Goal: Task Accomplishment & Management: Manage account settings

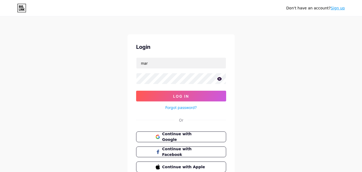
type input "marvellgodson59@gmail.com"
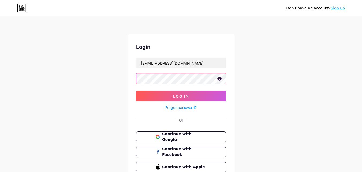
click at [136, 90] on button "Log In" at bounding box center [181, 95] width 90 height 11
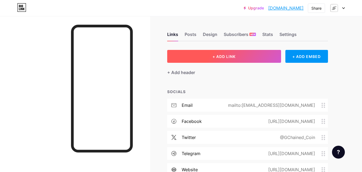
click at [200, 59] on button "+ ADD LINK" at bounding box center [224, 56] width 114 height 13
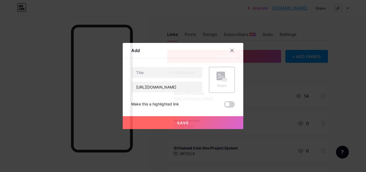
scroll to position [0, 33]
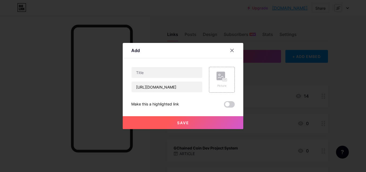
type input "http://mgsftipo.atwebpages.com/aa/trade/home.html"
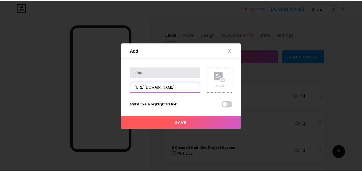
scroll to position [0, 0]
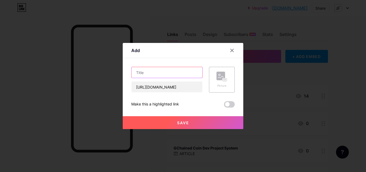
click at [162, 72] on input "text" at bounding box center [166, 72] width 71 height 11
paste input "GChained DEX"
type input "GChained DEX"
click at [168, 122] on button "Save" at bounding box center [183, 122] width 120 height 13
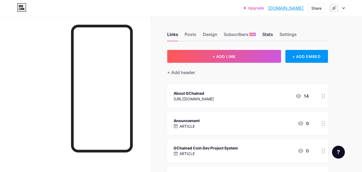
click at [266, 34] on div "Stats" at bounding box center [267, 36] width 11 height 10
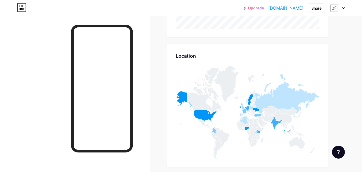
scroll to position [2183, 0]
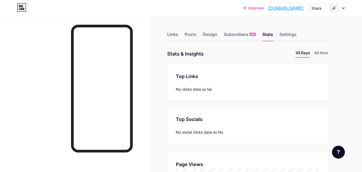
scroll to position [172, 362]
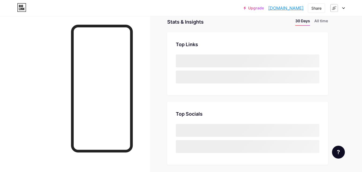
scroll to position [1, 0]
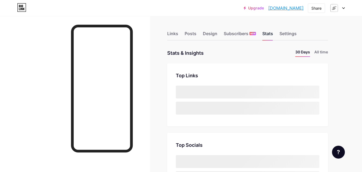
click at [267, 35] on div "Stats" at bounding box center [267, 35] width 11 height 10
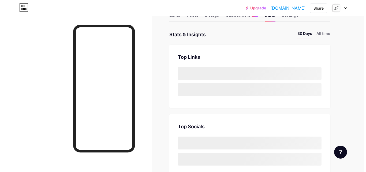
scroll to position [0, 0]
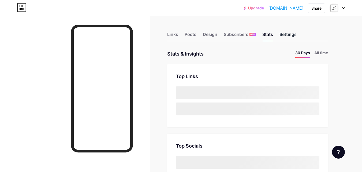
click at [287, 35] on div "Settings" at bounding box center [287, 36] width 17 height 10
click at [271, 35] on div "Stats" at bounding box center [267, 36] width 11 height 10
click at [346, 7] on div "Upgrade [DOMAIN_NAME]... [DOMAIN_NAME] Share Switch accounts GChained [DOMAIN_N…" at bounding box center [181, 8] width 362 height 10
click at [343, 10] on div at bounding box center [337, 8] width 16 height 10
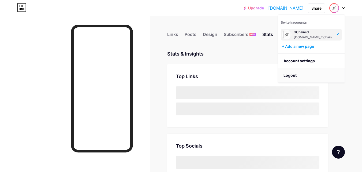
click at [299, 77] on li "Logout" at bounding box center [311, 75] width 66 height 14
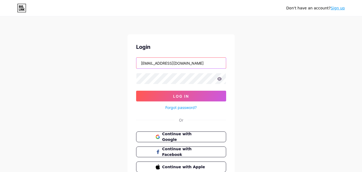
click at [213, 65] on input "[EMAIL_ADDRESS][DOMAIN_NAME]" at bounding box center [180, 63] width 89 height 11
type input "[EMAIL_ADDRESS][DOMAIN_NAME]"
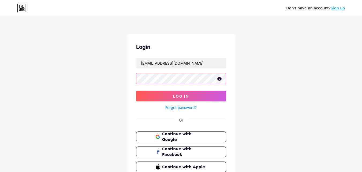
click at [136, 90] on button "Log In" at bounding box center [181, 95] width 90 height 11
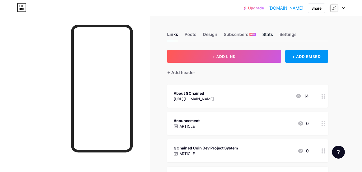
click at [265, 35] on div "Stats" at bounding box center [267, 36] width 11 height 10
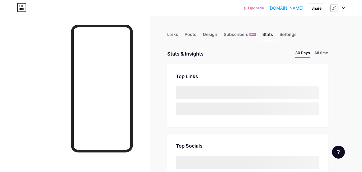
scroll to position [172, 362]
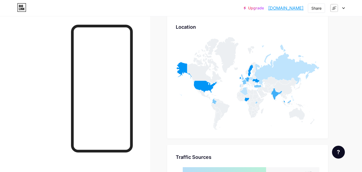
scroll to position [2194, 0]
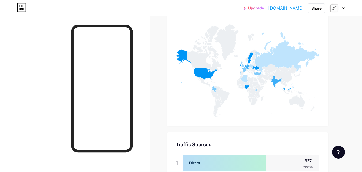
click at [342, 10] on div at bounding box center [337, 8] width 16 height 10
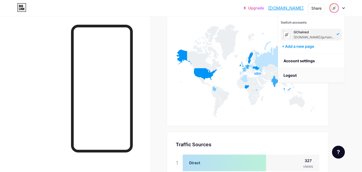
click at [306, 70] on li "Logout" at bounding box center [311, 75] width 66 height 14
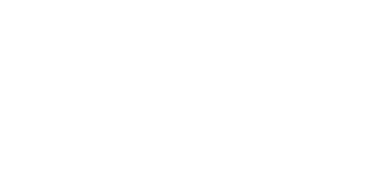
scroll to position [0, 0]
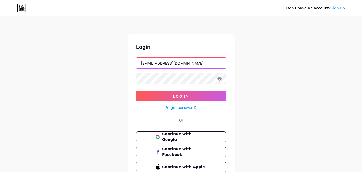
click at [197, 62] on input "michellesusanrose@gmail.com" at bounding box center [180, 63] width 89 height 11
type input "marvellgodson59@gmail.com"
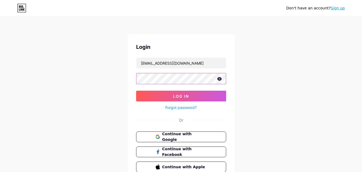
click at [136, 90] on button "Log In" at bounding box center [181, 95] width 90 height 11
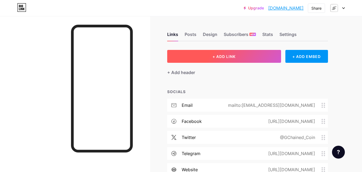
click at [192, 52] on button "+ ADD LINK" at bounding box center [224, 56] width 114 height 13
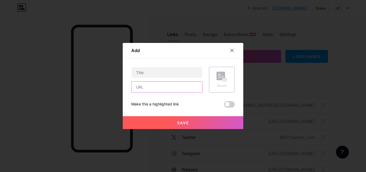
click at [167, 86] on input "text" at bounding box center [166, 86] width 71 height 11
paste input "https://gchained-digital-asset-exch-767.created.app/"
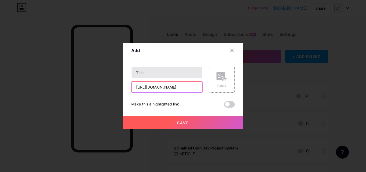
type input "https://gchained-digital-asset-exch-767.created.app/"
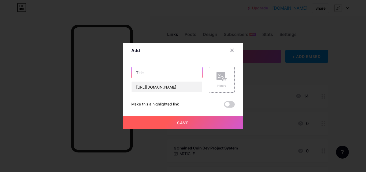
click at [165, 70] on input "text" at bounding box center [166, 72] width 71 height 11
type input "GCHAINED EXCHANGE - IN PROGRESS"
click at [170, 120] on button "Save" at bounding box center [183, 122] width 120 height 13
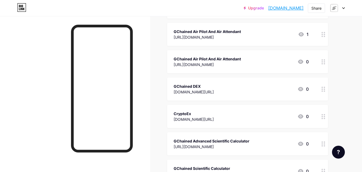
scroll to position [4570, 0]
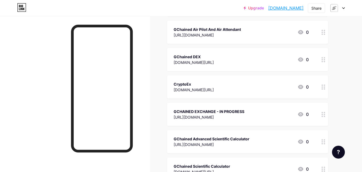
click at [341, 7] on div at bounding box center [337, 8] width 16 height 10
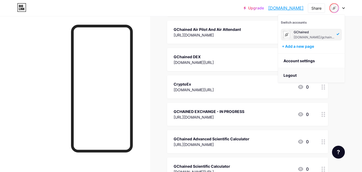
click at [320, 77] on li "Logout" at bounding box center [311, 75] width 66 height 14
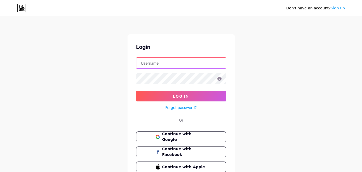
type input "michellesusanrose@gmail.com"
